Goal: Find specific page/section: Find specific page/section

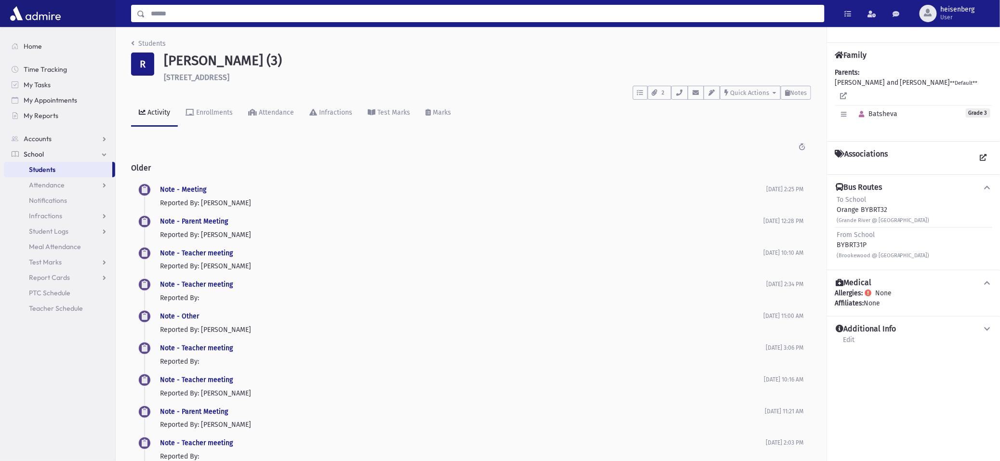
click at [163, 15] on input "Search" at bounding box center [484, 13] width 679 height 17
click at [80, 169] on link "Students" at bounding box center [58, 169] width 108 height 15
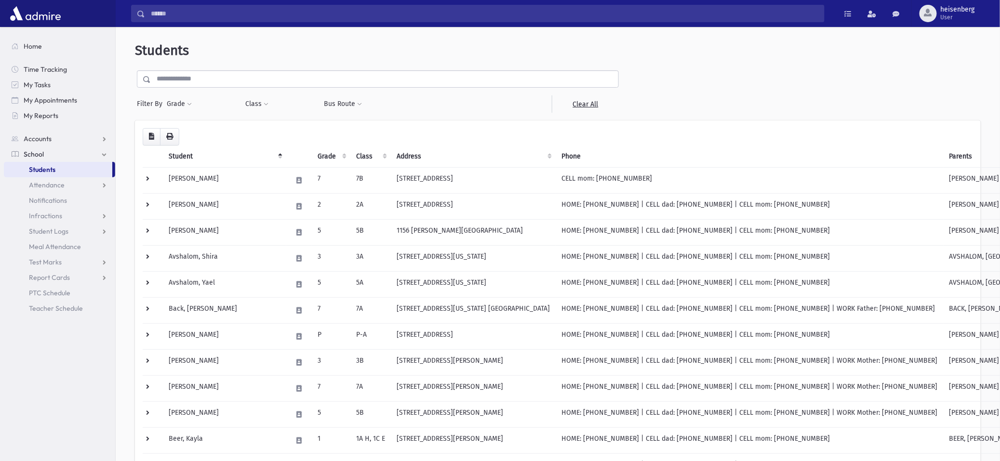
click at [162, 78] on input "text" at bounding box center [385, 78] width 468 height 17
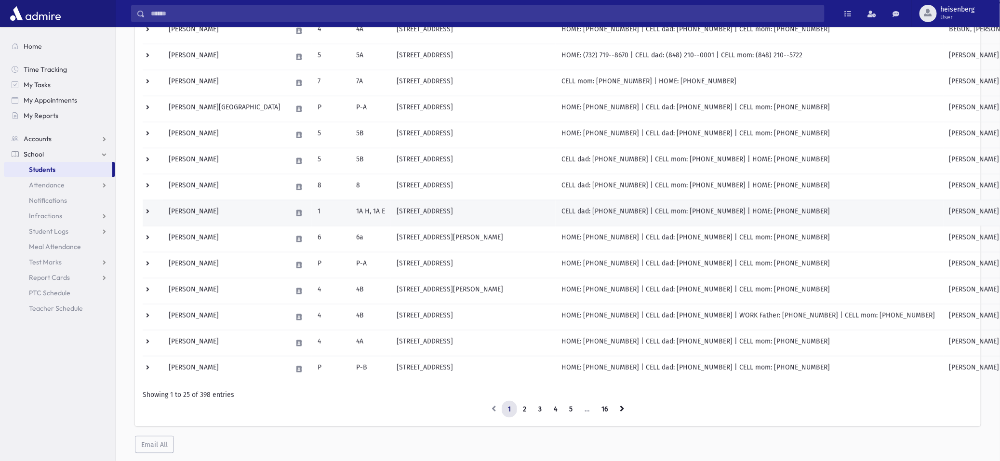
scroll to position [462, 0]
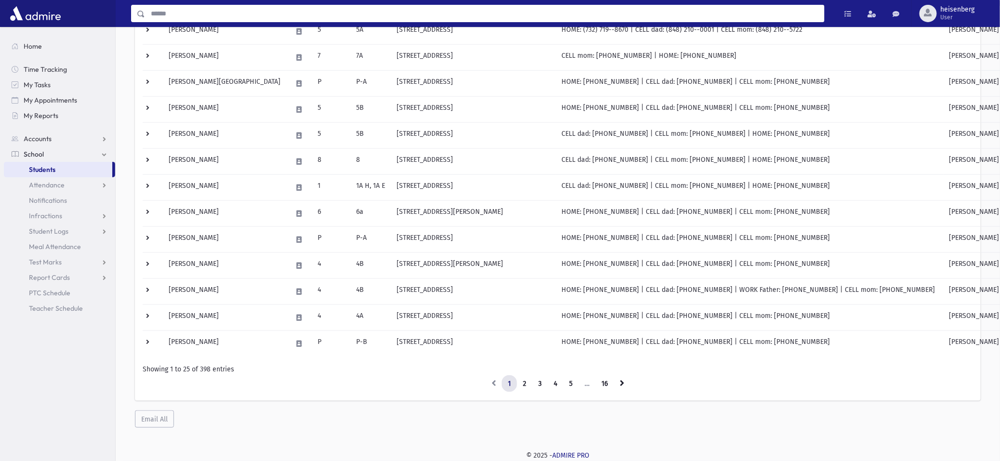
click at [190, 18] on input "Search" at bounding box center [484, 13] width 679 height 17
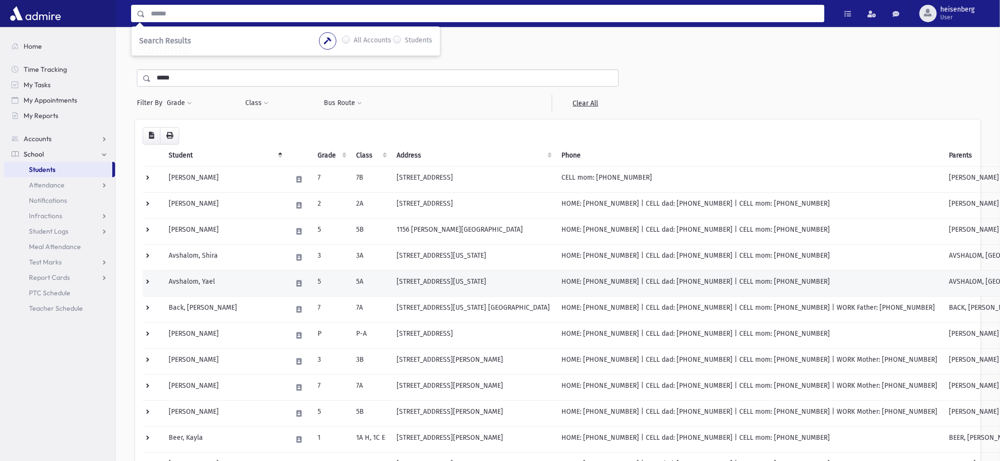
scroll to position [0, 0]
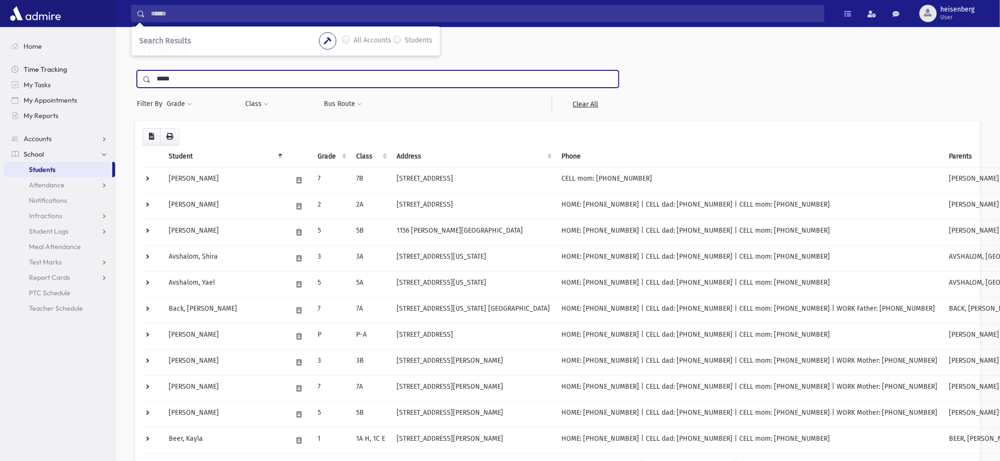
drag, startPoint x: 204, startPoint y: 83, endPoint x: 80, endPoint y: 62, distance: 126.7
click at [80, 62] on div "Search Results All Accounts" at bounding box center [500, 461] width 1000 height 923
type input "*****"
click at [135, 70] on input "submit" at bounding box center [148, 76] width 27 height 13
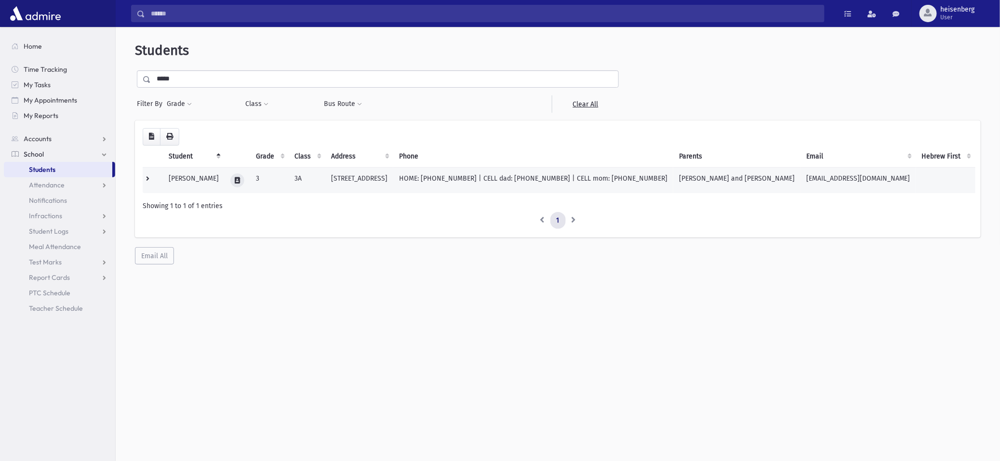
click at [235, 182] on icon at bounding box center [237, 180] width 5 height 6
click at [304, 240] on div "Loading... Student Grade Class Address Phone Parents Email Hebrew First Hebrew …" at bounding box center [558, 193] width 846 height 145
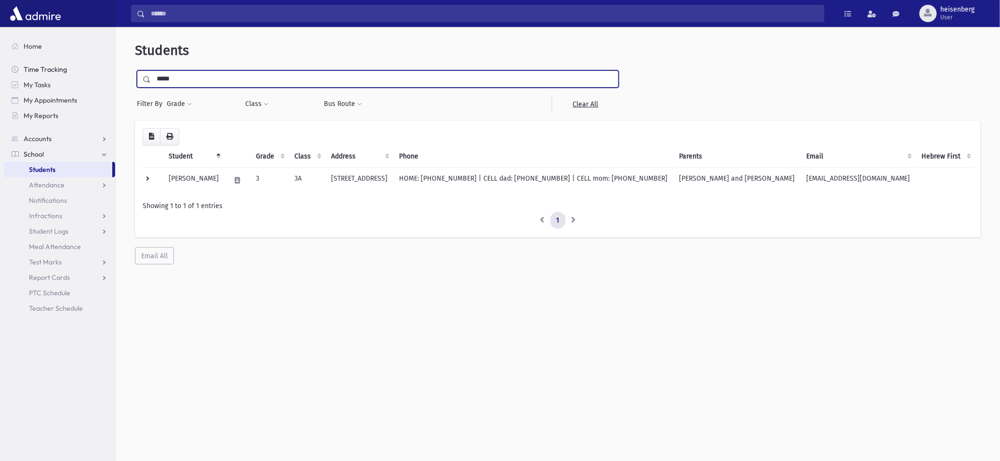
drag, startPoint x: 193, startPoint y: 71, endPoint x: 103, endPoint y: 65, distance: 89.9
click at [118, 66] on div "Students ***** Filter By Grade * * * * * * * * * * Filter Class *** *** ** *" at bounding box center [558, 248] width 885 height 434
click at [135, 70] on input "submit" at bounding box center [148, 76] width 27 height 13
drag, startPoint x: 193, startPoint y: 83, endPoint x: 10, endPoint y: 88, distance: 183.2
click at [10, 88] on div "Search Results All Accounts" at bounding box center [500, 243] width 1000 height 487
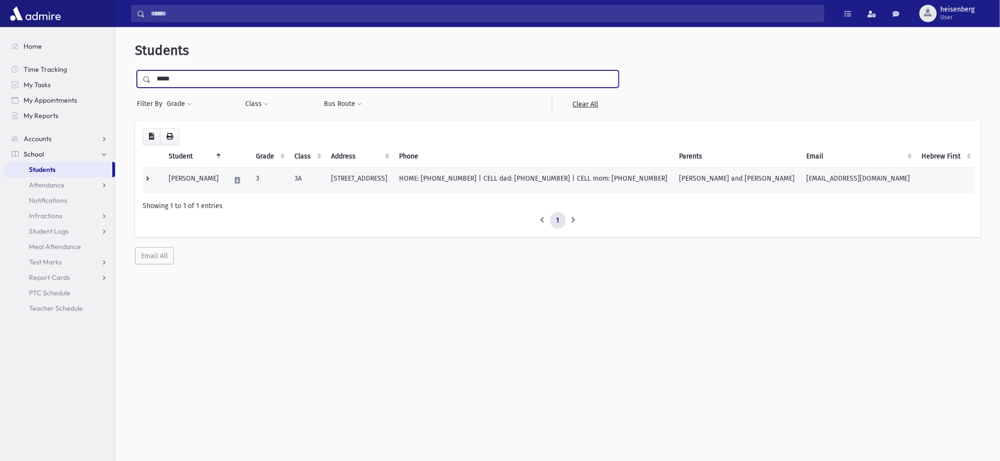
type input "*****"
click at [135, 70] on input "submit" at bounding box center [148, 76] width 27 height 13
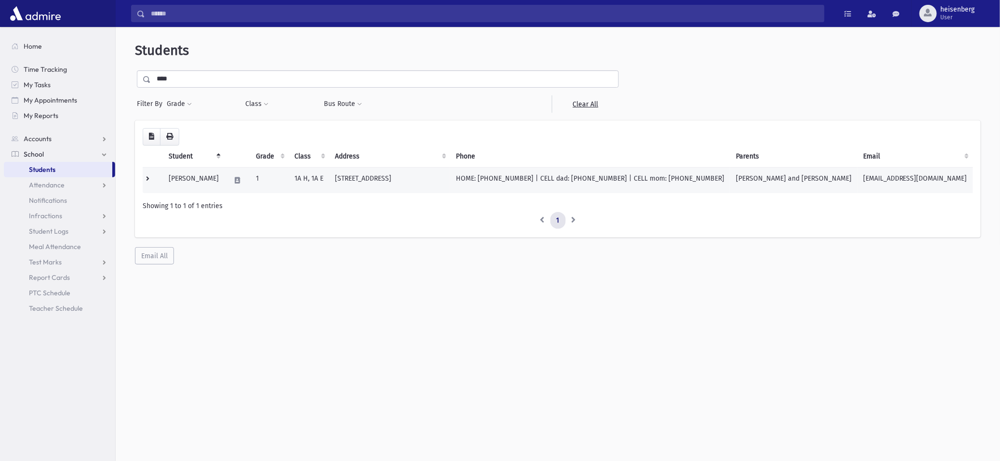
click at [522, 176] on td "HOME: (347) 893-1644 | CELL dad: (917) 699-5114 | CELL mom: (347) 893-1644" at bounding box center [590, 180] width 280 height 26
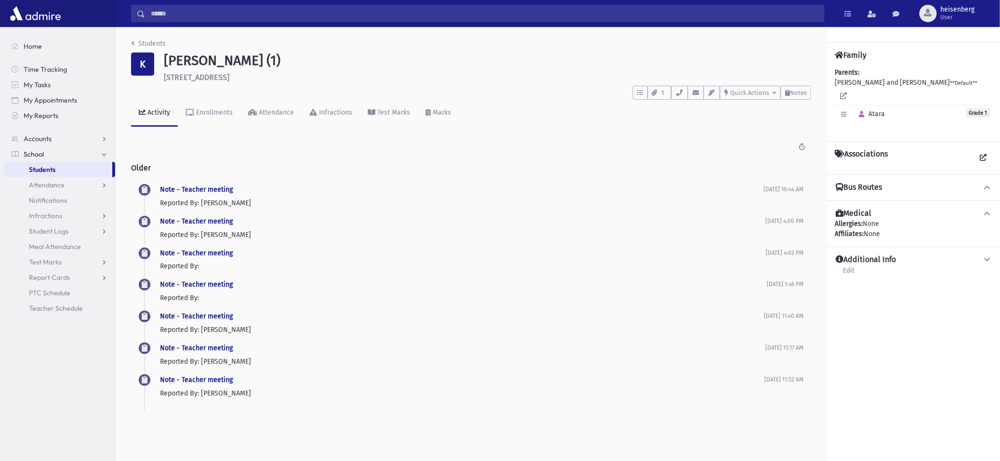
click at [881, 190] on h4 "Bus Routes" at bounding box center [859, 188] width 46 height 10
click at [987, 184] on icon at bounding box center [987, 187] width 9 height 7
click at [982, 191] on button "Bus Routes" at bounding box center [914, 188] width 158 height 10
click at [992, 186] on button "Bus Routes" at bounding box center [914, 188] width 158 height 10
click at [987, 187] on icon at bounding box center [987, 187] width 9 height 7
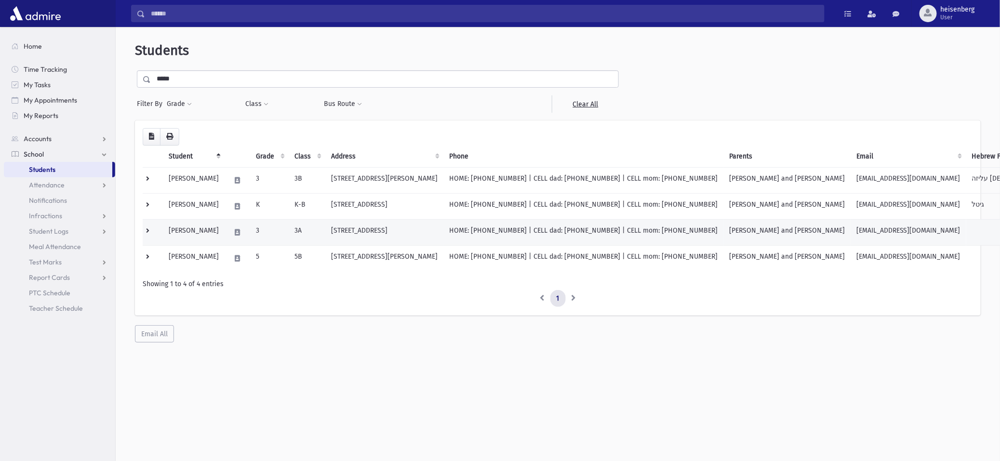
click at [319, 238] on td "3A" at bounding box center [307, 232] width 37 height 26
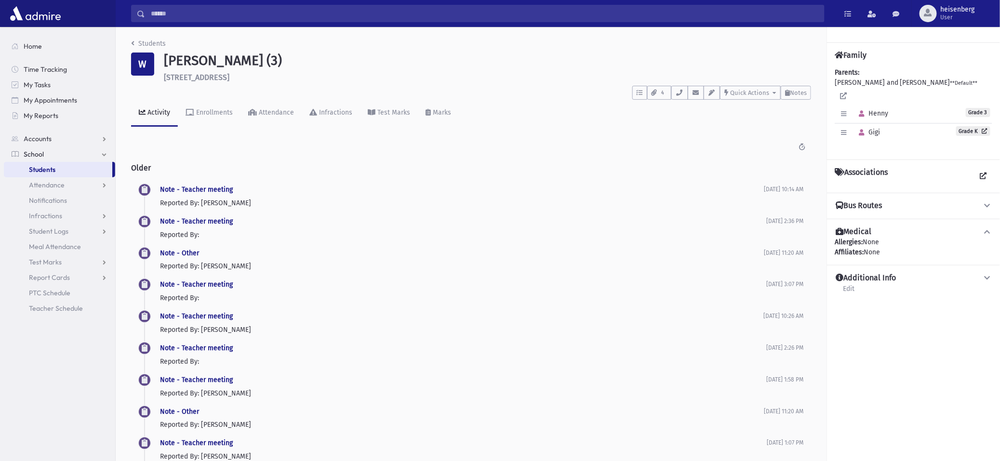
click at [898, 201] on button "Bus Routes" at bounding box center [914, 206] width 158 height 10
